Goal: Task Accomplishment & Management: Use online tool/utility

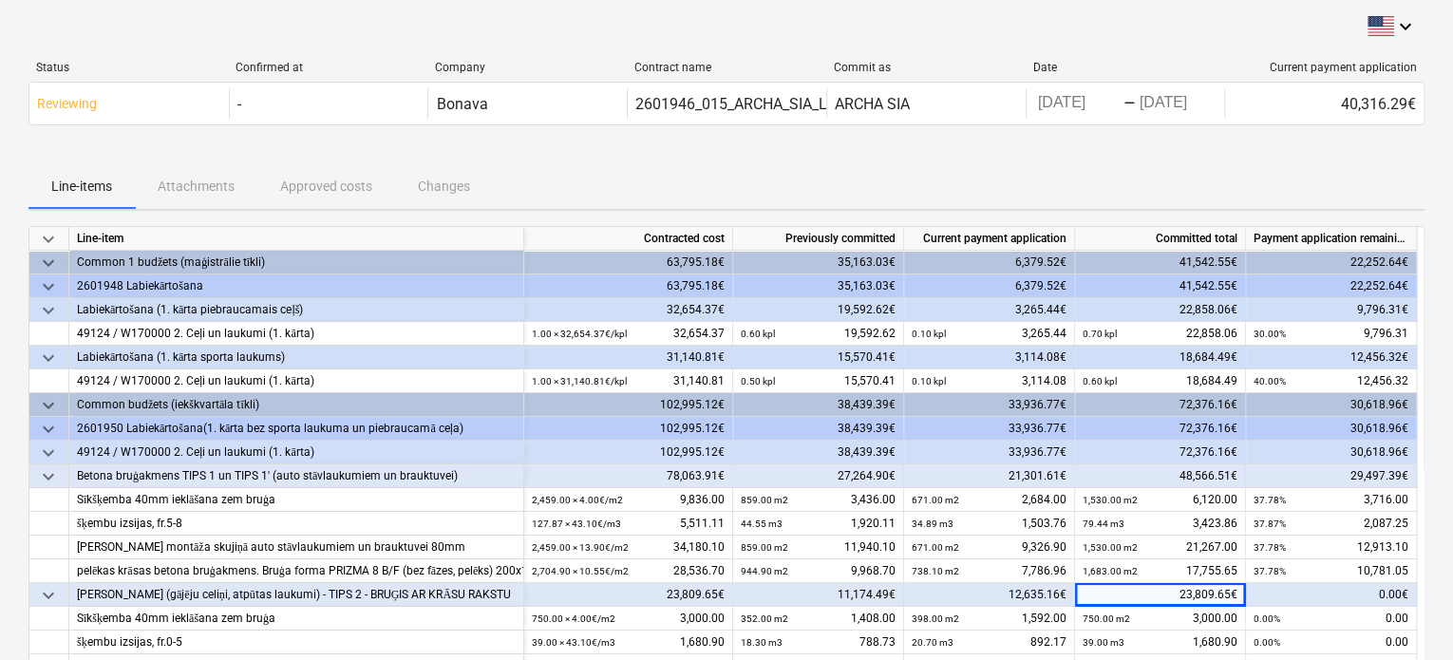
click at [340, 181] on div "Line-items Attachments Approved costs Changes" at bounding box center [726, 186] width 1396 height 46
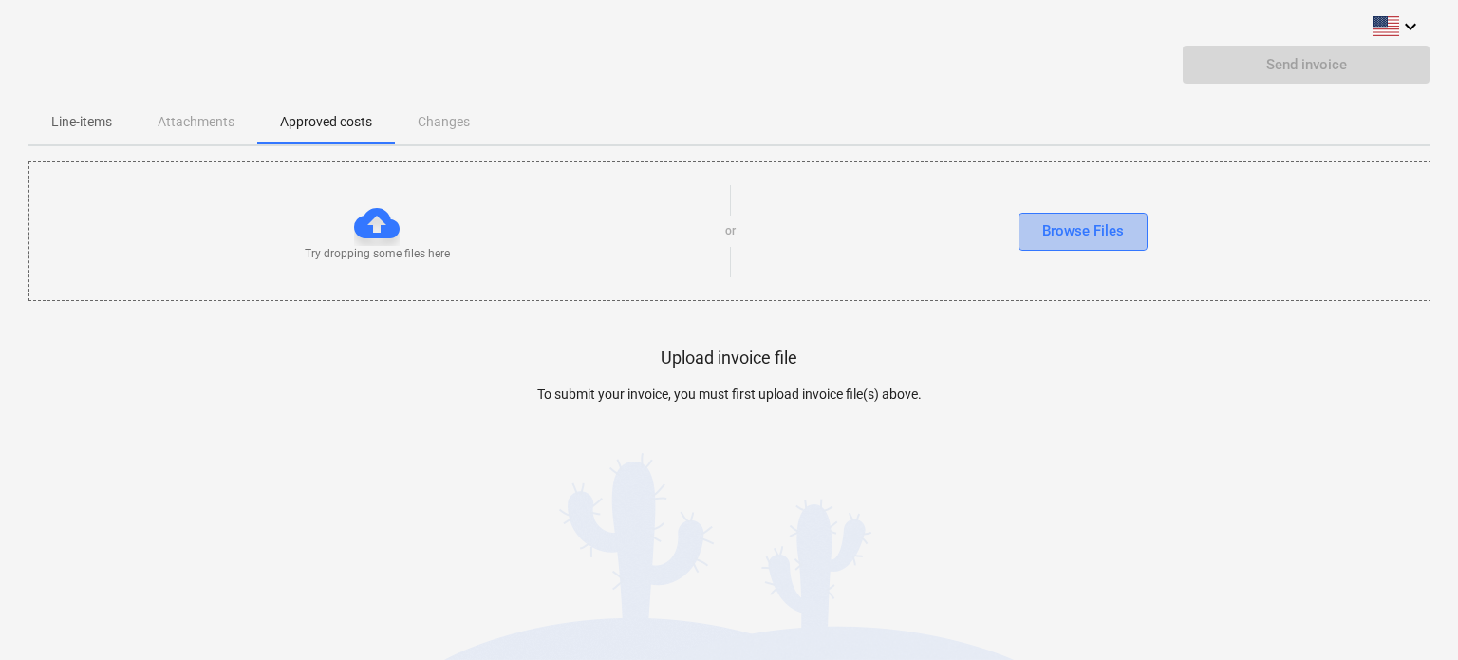
click at [1059, 238] on div "Browse Files" at bounding box center [1083, 230] width 82 height 25
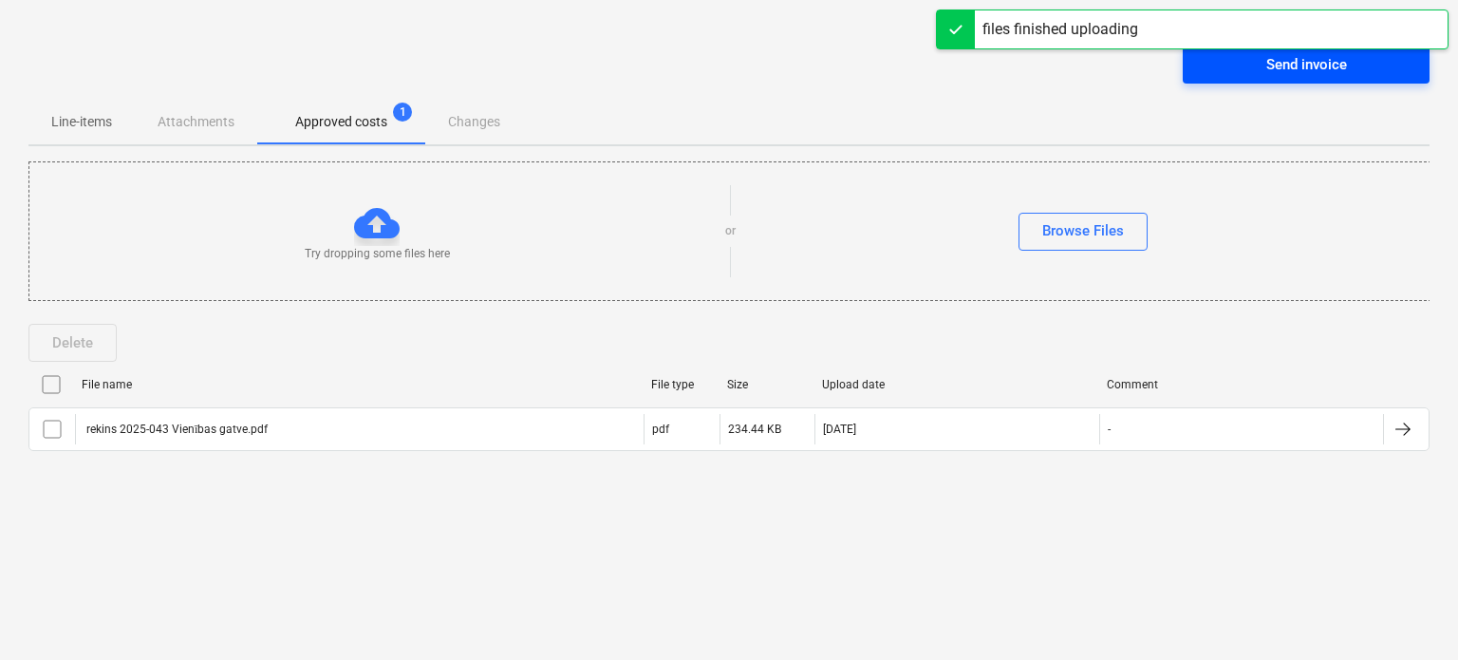
click at [1318, 67] on div "Send invoice" at bounding box center [1306, 64] width 81 height 25
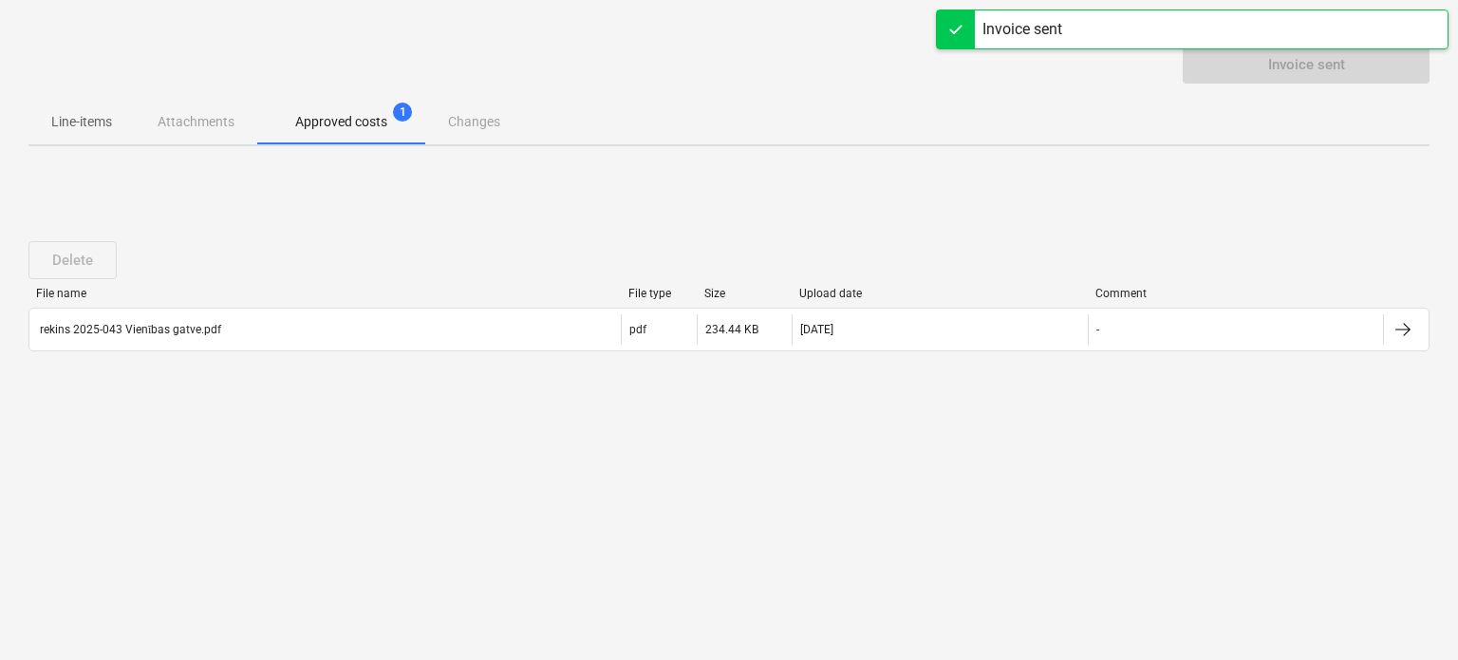
click at [98, 122] on p "Line-items" at bounding box center [81, 122] width 61 height 20
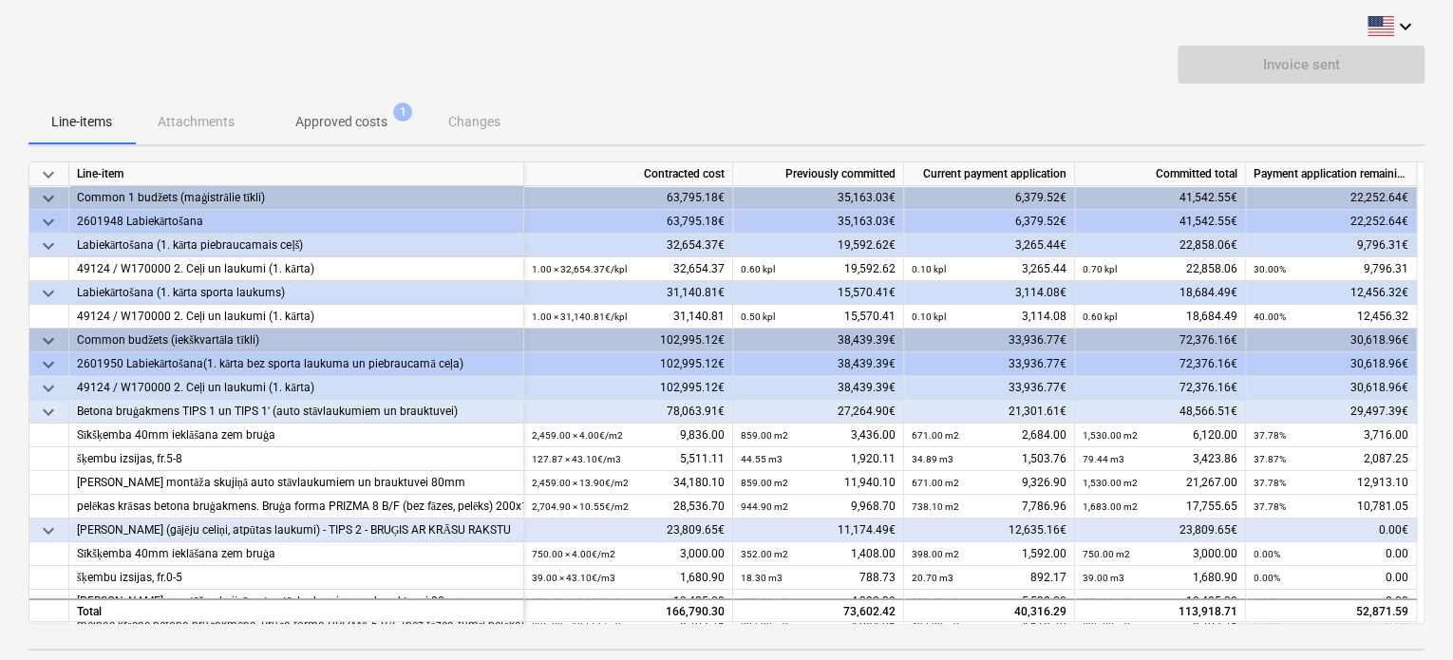
click at [432, 247] on div "Labiekārtošana (1. kārta piebraucamais ceļš)" at bounding box center [296, 246] width 439 height 24
